Goal: Complete application form

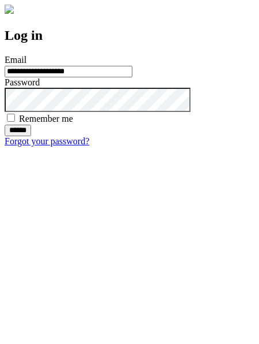
type input "**********"
click at [31, 136] on input "******" at bounding box center [18, 131] width 27 height 12
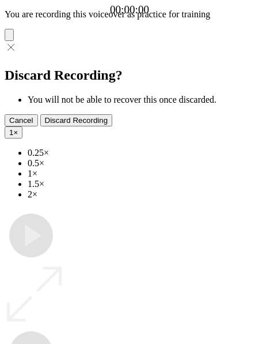
type input "**********"
